Goal: Transaction & Acquisition: Purchase product/service

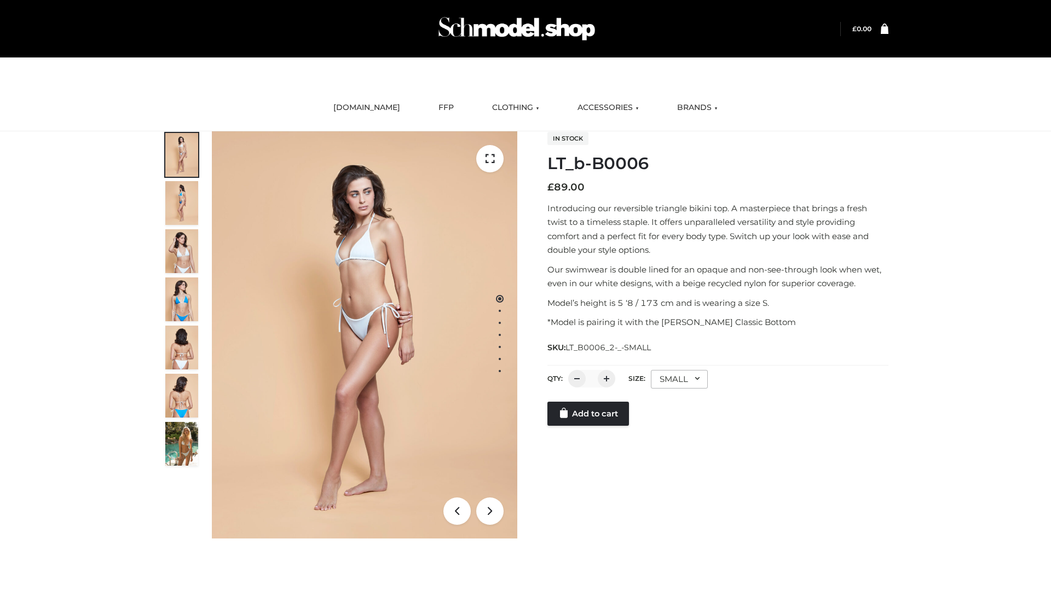
click at [589, 414] on link "Add to cart" at bounding box center [588, 414] width 82 height 24
